Goal: Task Accomplishment & Management: Use online tool/utility

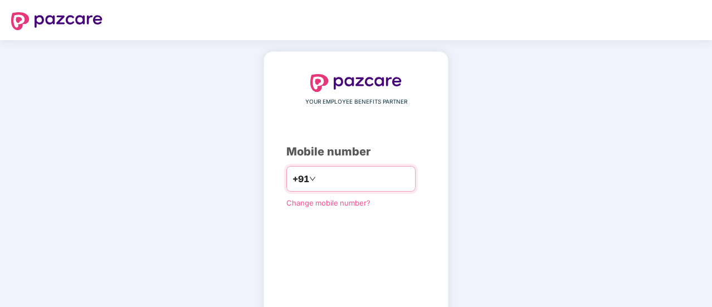
type input "*"
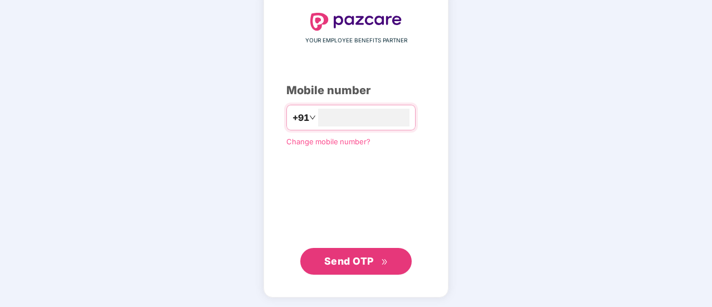
type input "**********"
click at [339, 256] on span "Send OTP" at bounding box center [349, 261] width 50 height 12
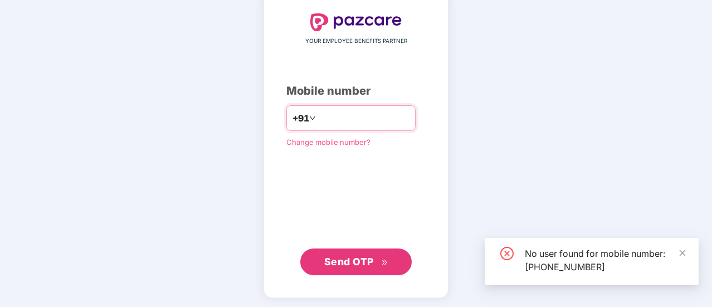
click at [379, 111] on input "**********" at bounding box center [363, 118] width 91 height 18
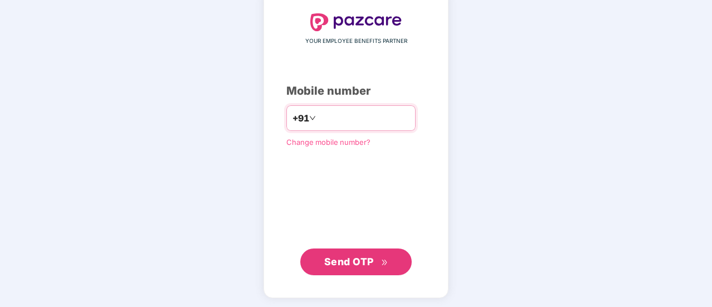
type input "**********"
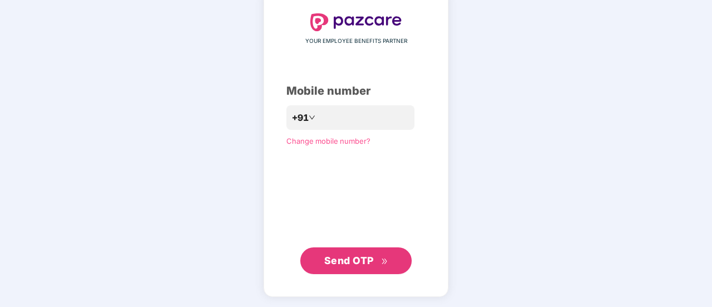
click at [377, 266] on span "Send OTP" at bounding box center [356, 261] width 64 height 16
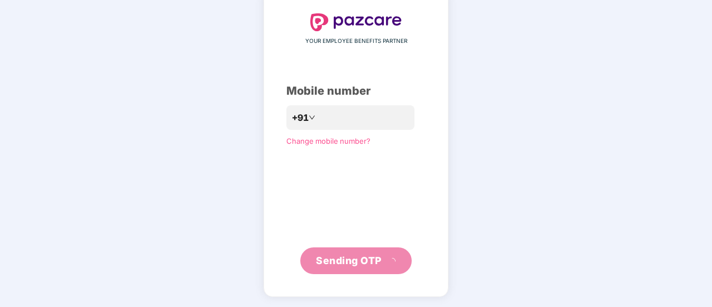
scroll to position [56, 0]
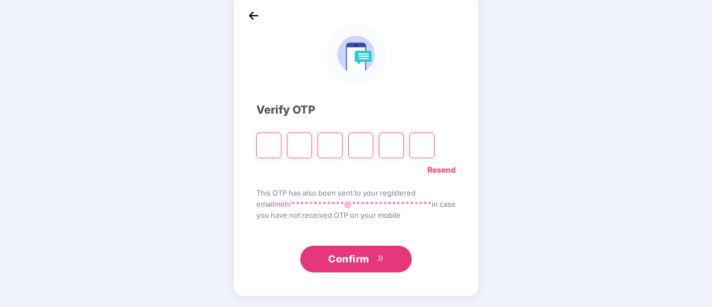
type input "*"
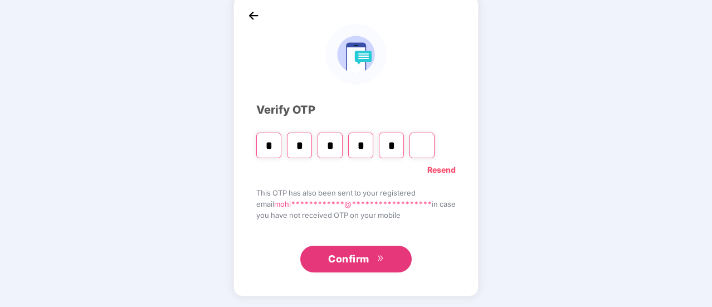
type input "*"
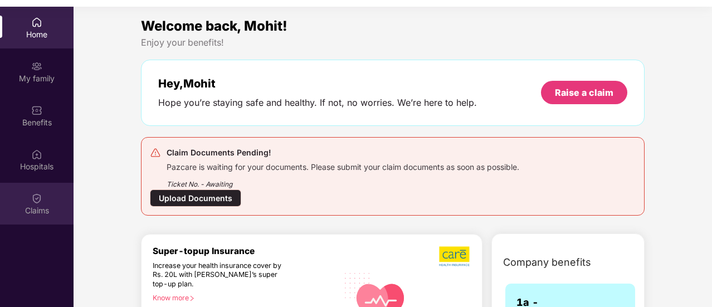
click at [31, 203] on img at bounding box center [36, 198] width 11 height 11
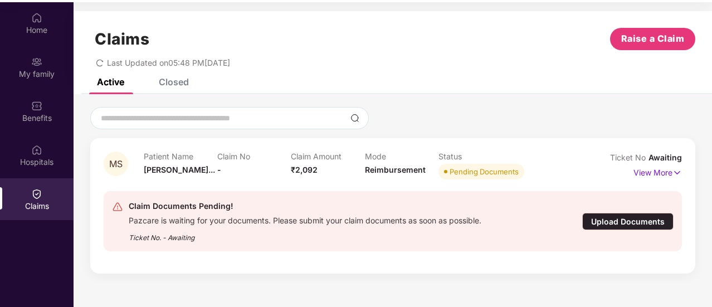
scroll to position [62, 0]
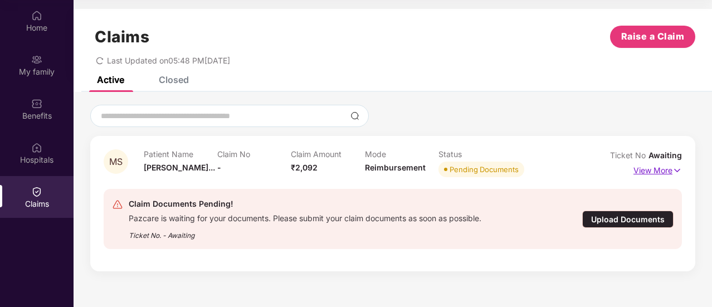
click at [655, 172] on p "View More" at bounding box center [657, 169] width 48 height 15
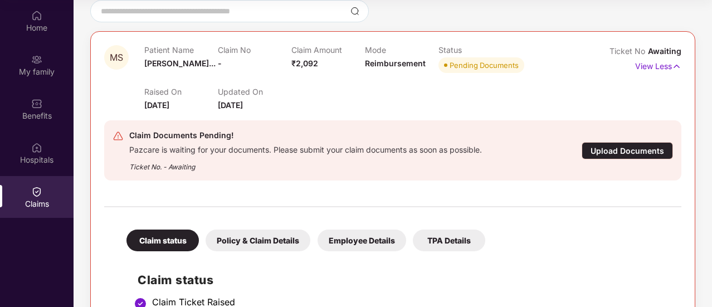
scroll to position [201, 0]
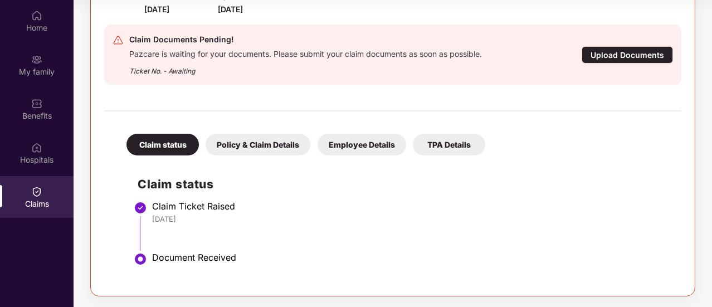
click at [272, 150] on div "Policy & Claim Details" at bounding box center [258, 145] width 105 height 22
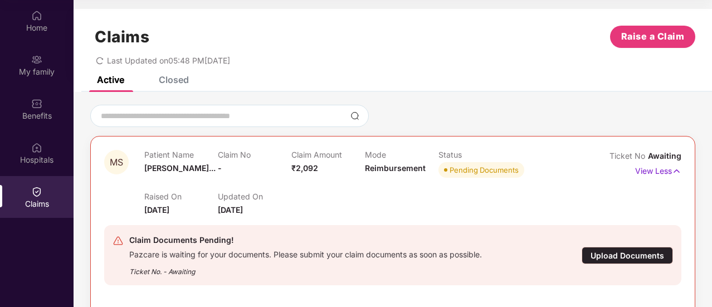
scroll to position [0, 0]
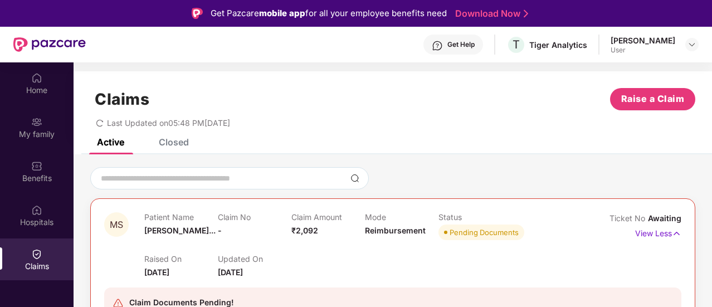
click at [631, 43] on div "[PERSON_NAME]" at bounding box center [643, 40] width 65 height 11
click at [691, 46] on img at bounding box center [691, 44] width 9 height 9
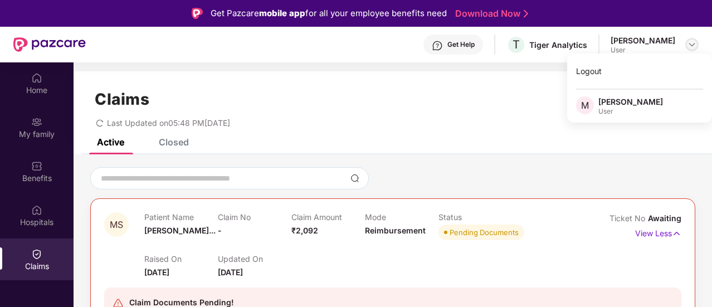
click at [691, 46] on img at bounding box center [691, 44] width 9 height 9
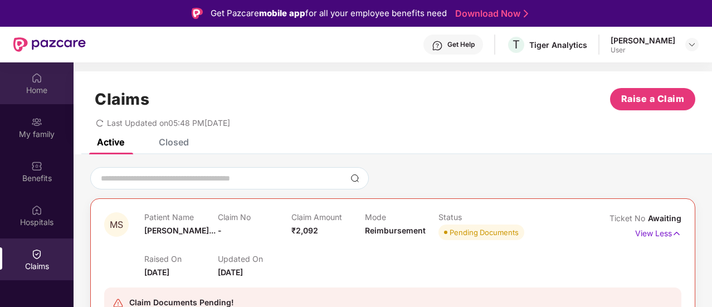
click at [27, 82] on div "Home" at bounding box center [37, 83] width 74 height 42
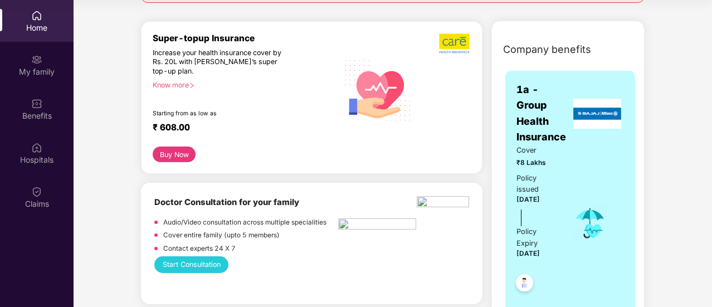
scroll to position [279, 0]
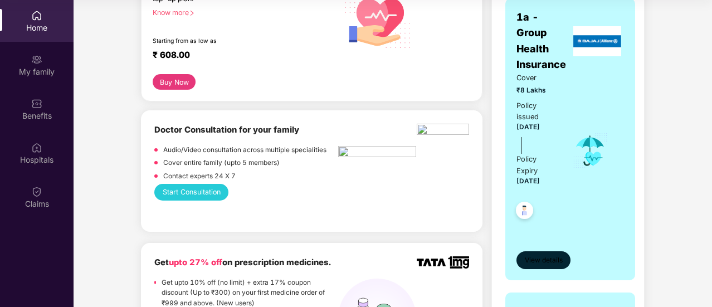
click at [535, 258] on span "View details" at bounding box center [544, 260] width 38 height 11
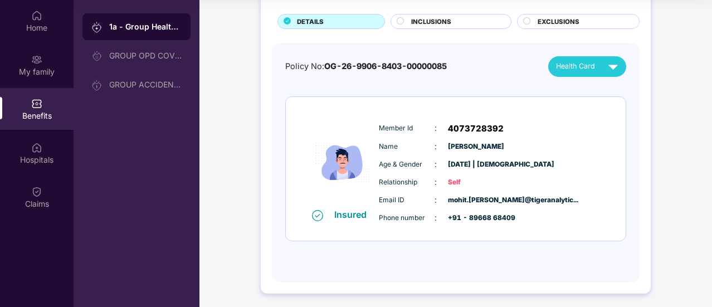
scroll to position [69, 0]
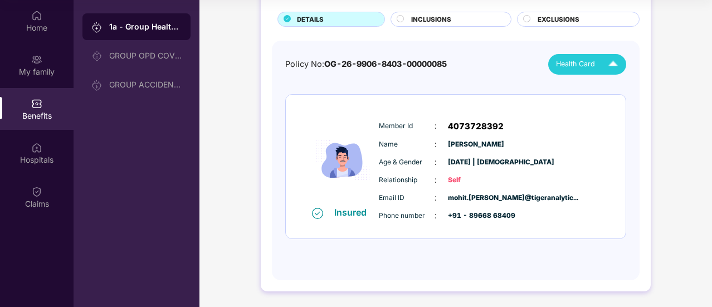
click at [585, 55] on div "Health Card" at bounding box center [589, 64] width 67 height 19
click at [570, 64] on span "Health Card" at bounding box center [575, 63] width 39 height 11
click at [440, 22] on span "INCLUSIONS" at bounding box center [431, 19] width 40 height 10
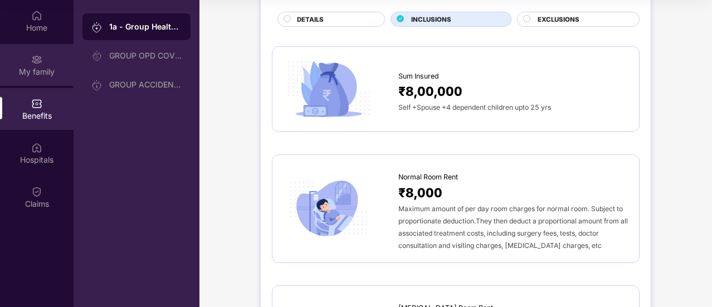
click at [44, 55] on div "My family" at bounding box center [37, 65] width 74 height 42
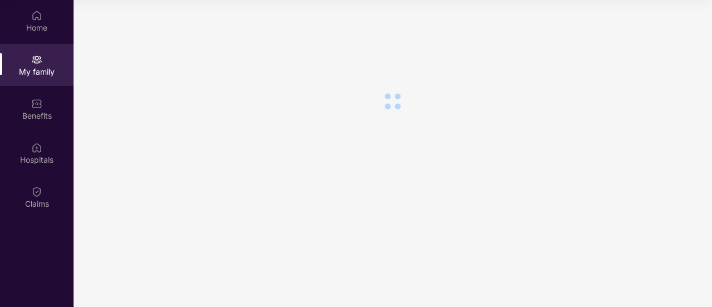
scroll to position [0, 0]
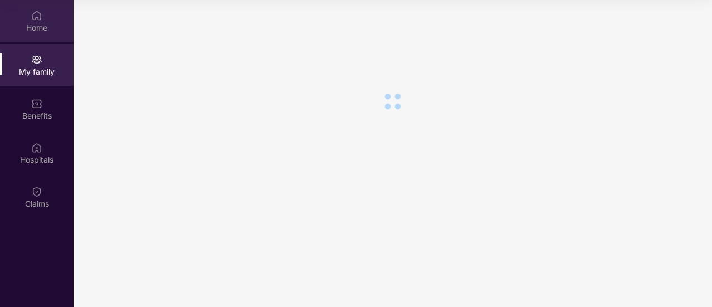
click at [39, 16] on img at bounding box center [36, 15] width 11 height 11
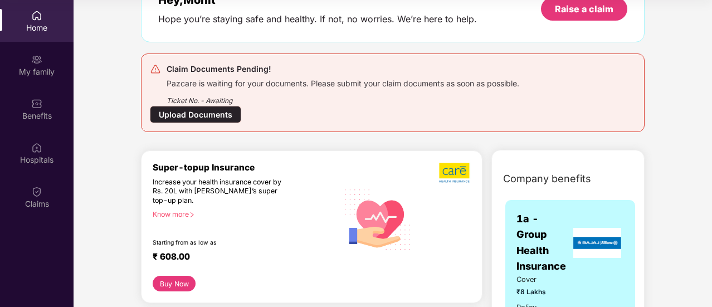
scroll to position [111, 0]
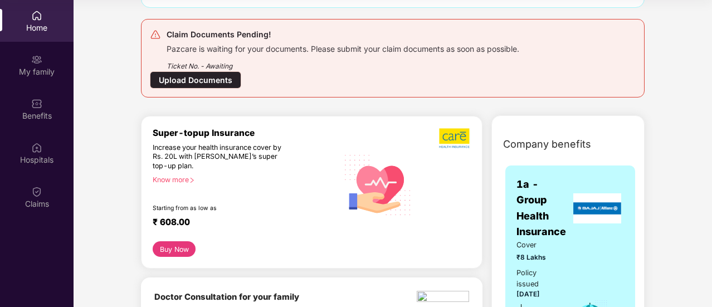
click at [189, 76] on div "Upload Documents" at bounding box center [195, 79] width 91 height 17
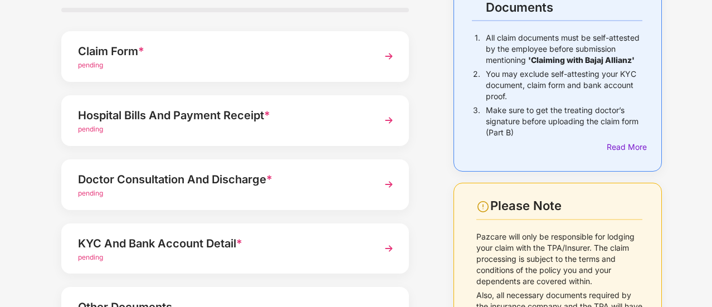
scroll to position [0, 0]
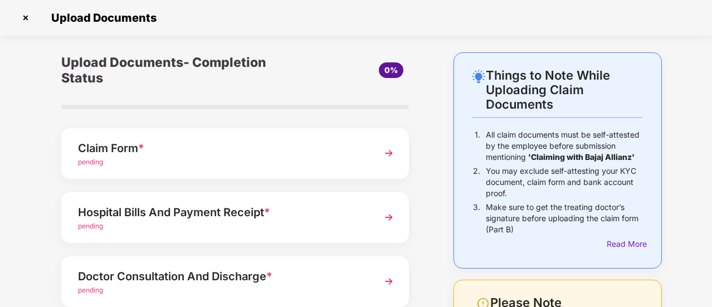
click at [211, 150] on div "Claim Form *" at bounding box center [222, 148] width 288 height 18
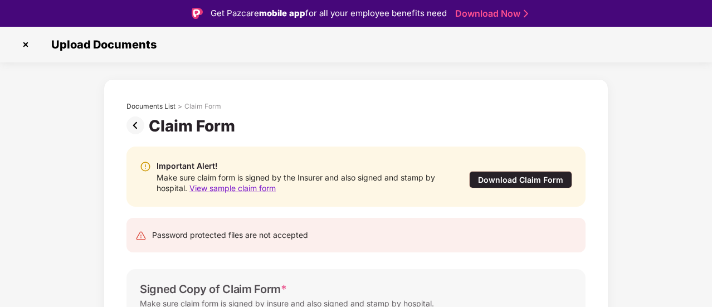
click at [508, 176] on div "Download Claim Form" at bounding box center [520, 179] width 103 height 17
